Goal: Find specific page/section: Find specific page/section

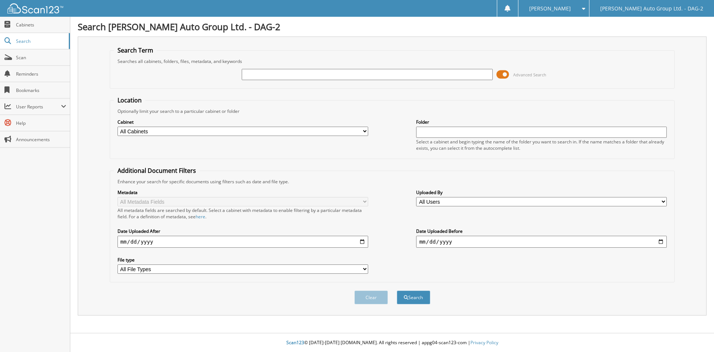
click at [300, 71] on input "text" at bounding box center [367, 74] width 251 height 11
type input "[DRIVERS_LICENSE_NUMBER] ALBERTA LTD."
click at [397, 290] on button "Search" at bounding box center [413, 297] width 33 height 14
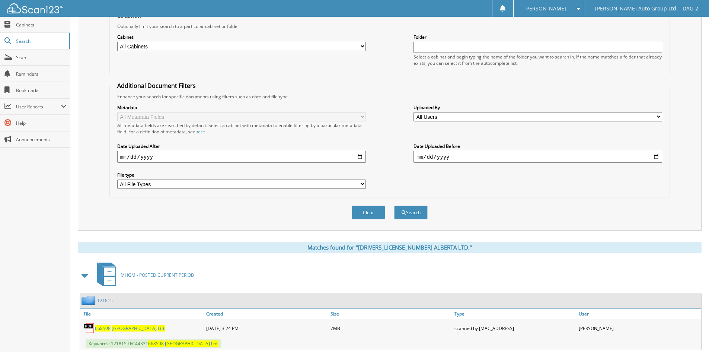
scroll to position [106, 0]
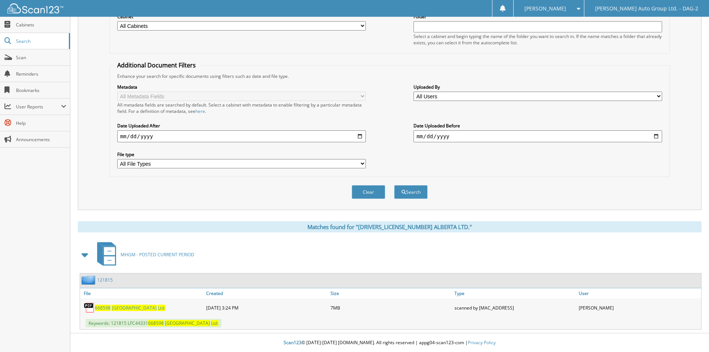
click at [116, 309] on span "[GEOGRAPHIC_DATA]" at bounding box center [134, 307] width 45 height 6
